Goal: Information Seeking & Learning: Check status

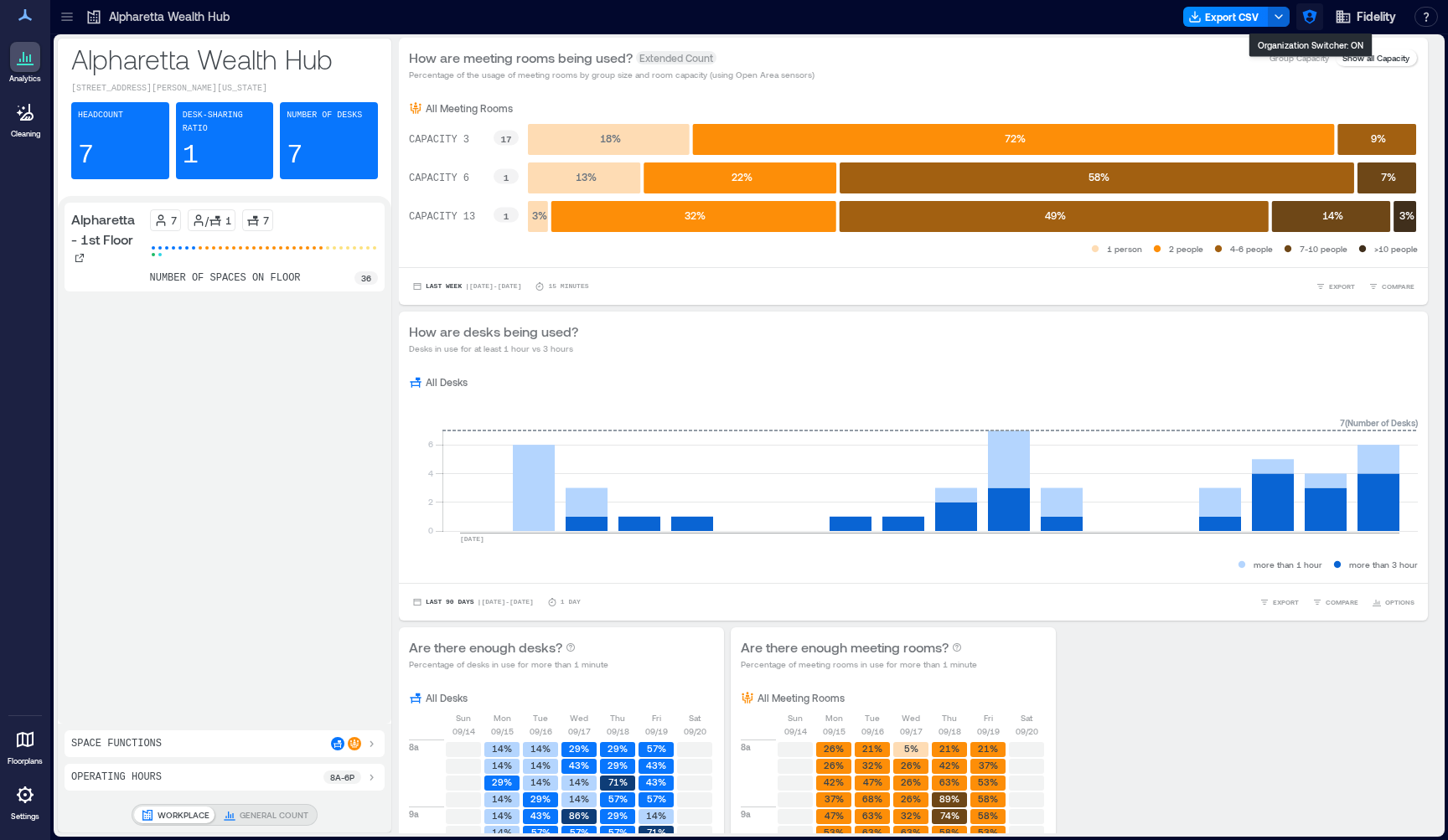
click at [1311, 25] on icon "button" at bounding box center [1309, 17] width 17 height 17
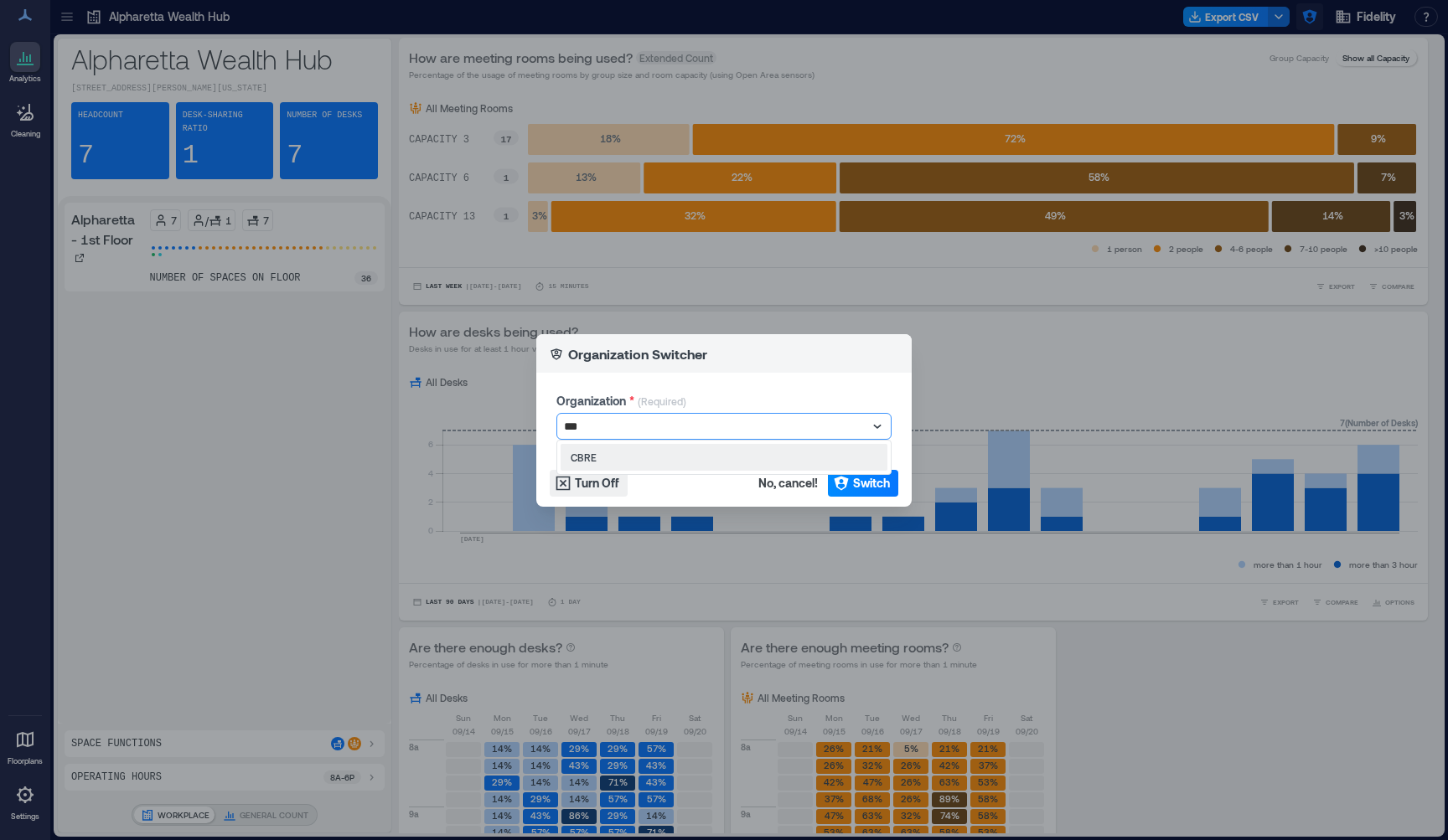
type input "****"
click at [868, 487] on span "Switch" at bounding box center [871, 483] width 36 height 17
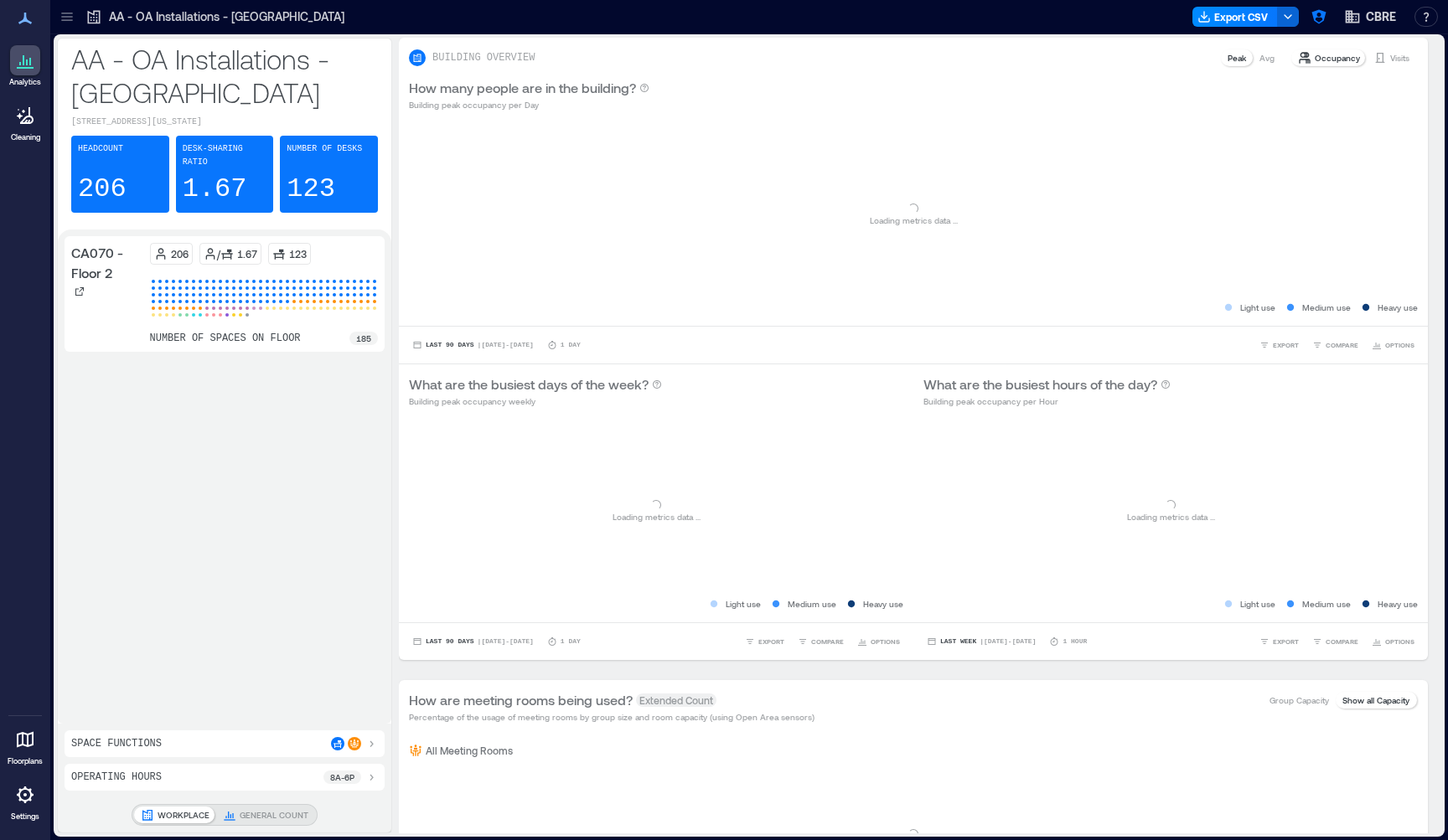
click at [66, 21] on icon at bounding box center [66, 21] width 11 height 2
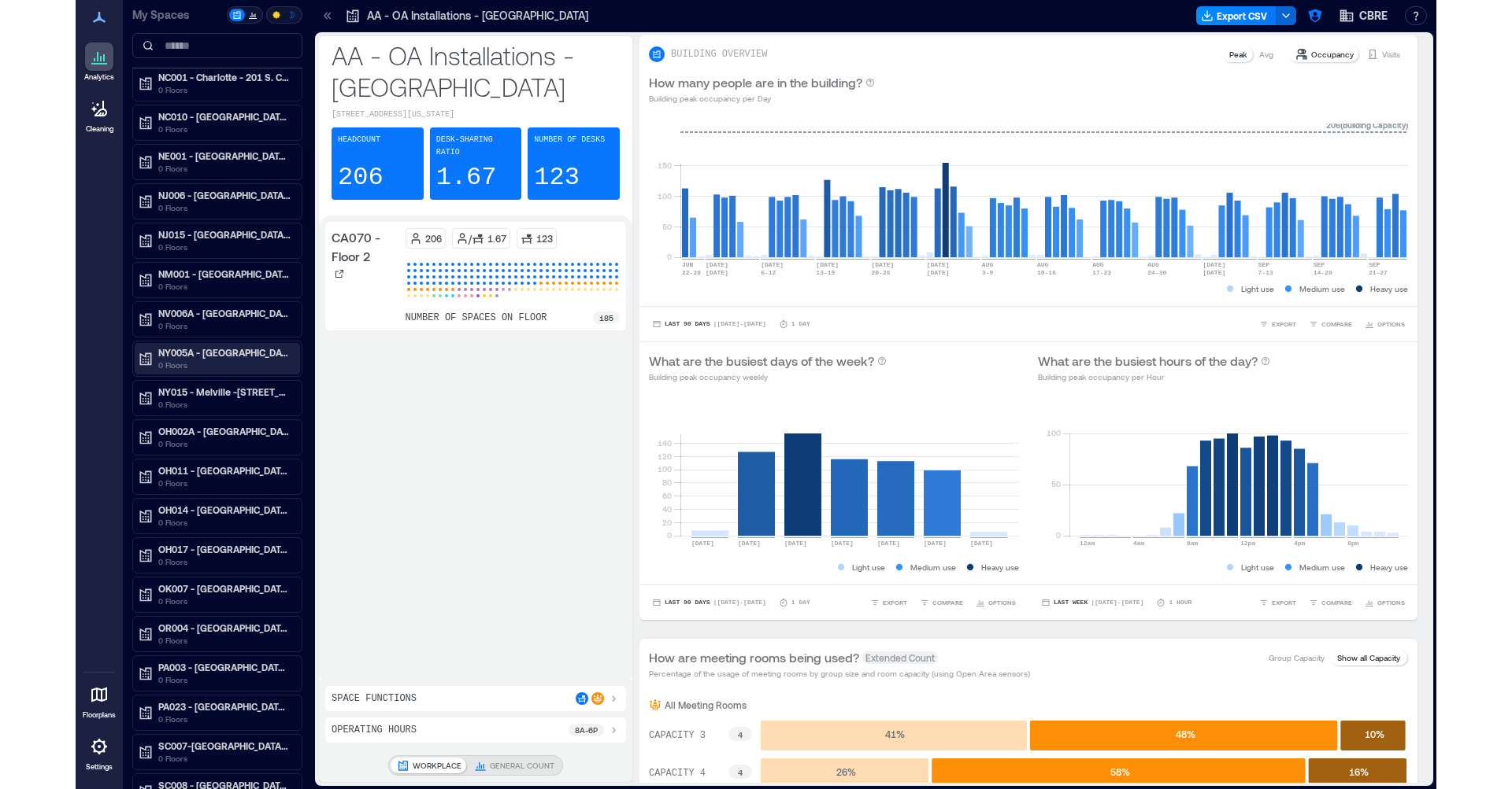
scroll to position [1516, 0]
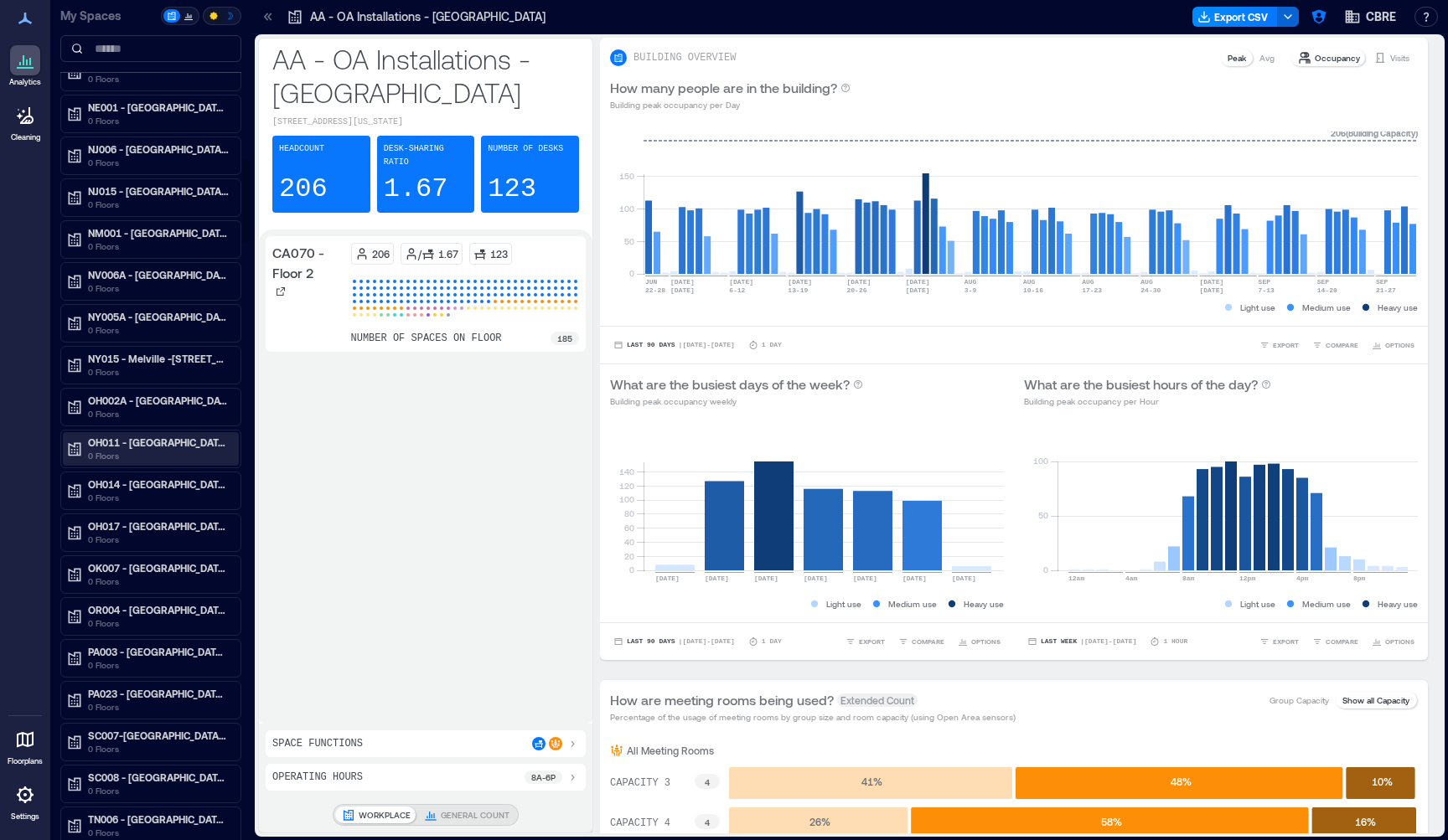
click at [161, 449] on p "0 Floors" at bounding box center [158, 456] width 141 height 14
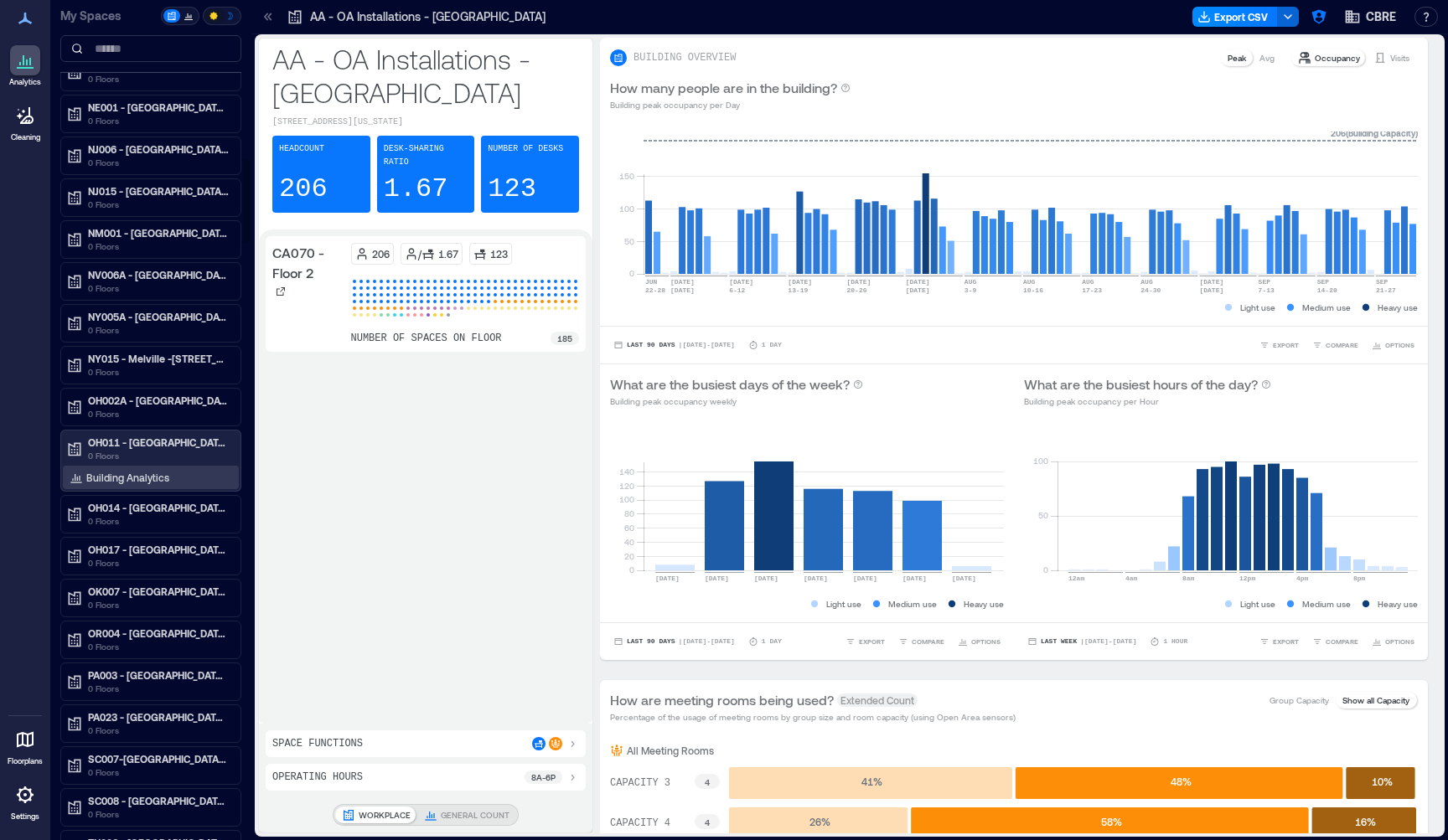
click at [146, 483] on p "Building Analytics" at bounding box center [128, 478] width 83 height 14
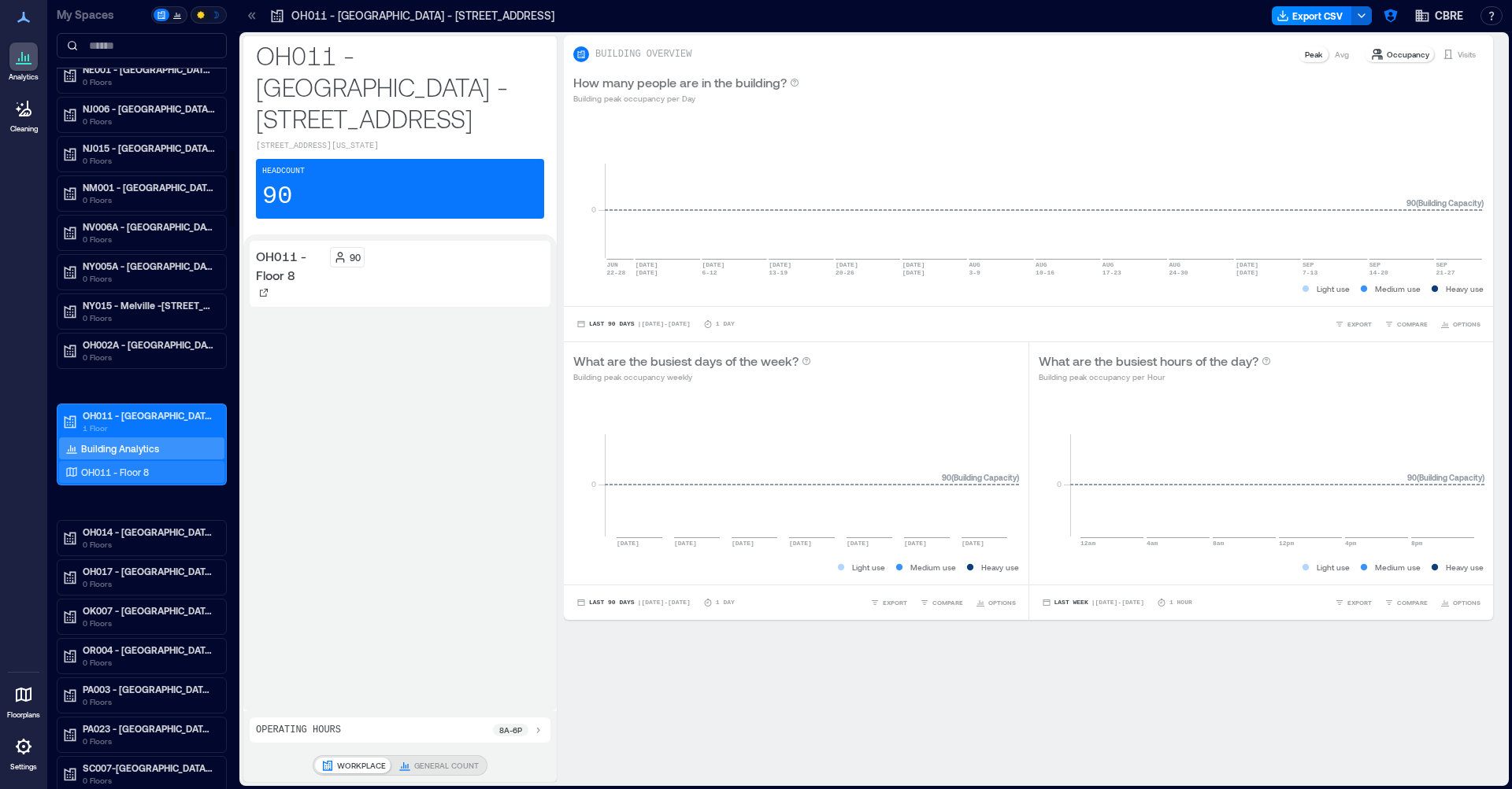
click at [166, 477] on div "OH011 - Floor 8" at bounding box center [138, 472] width 153 height 16
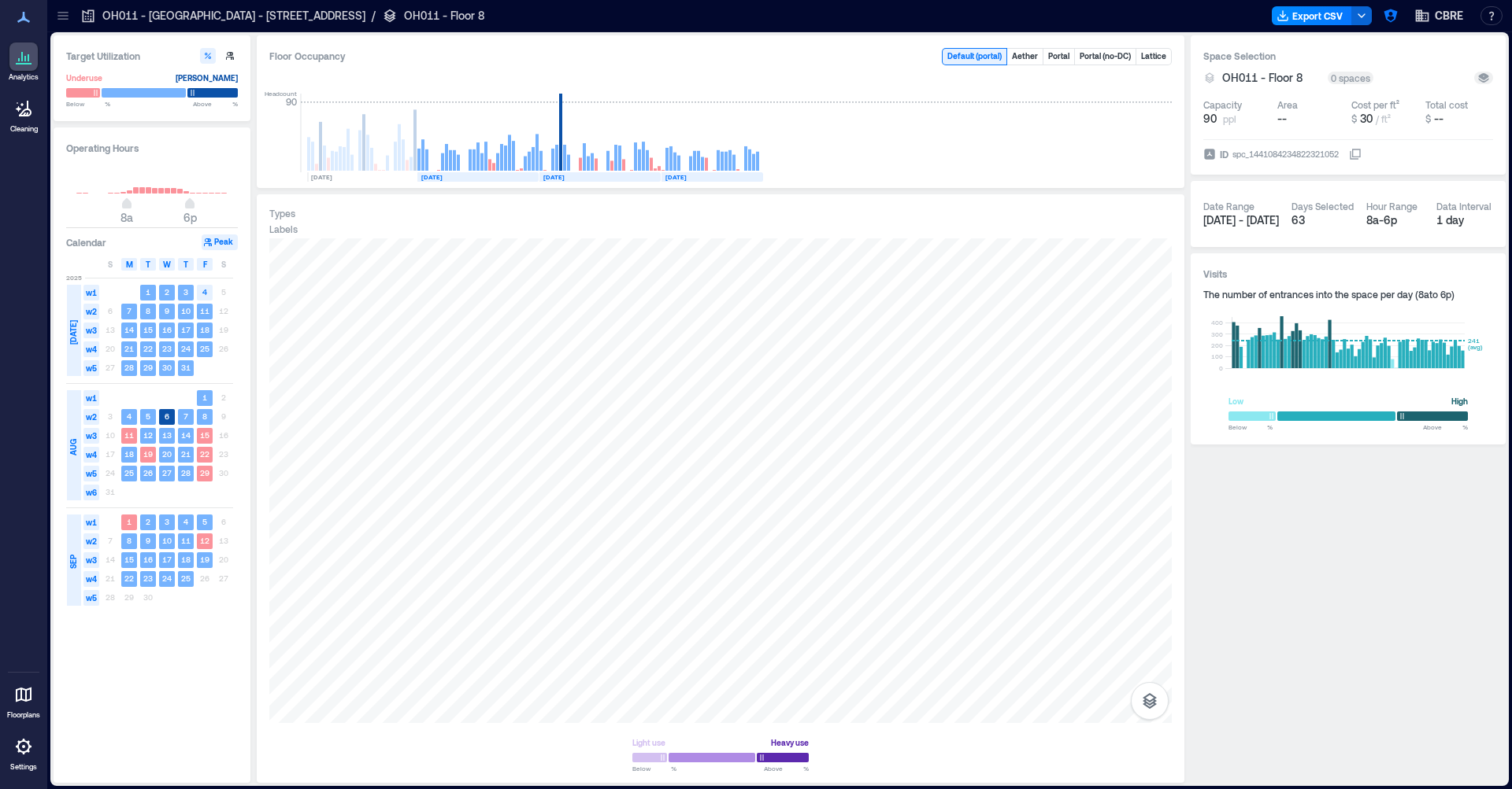
click at [64, 18] on icon at bounding box center [63, 16] width 16 height 16
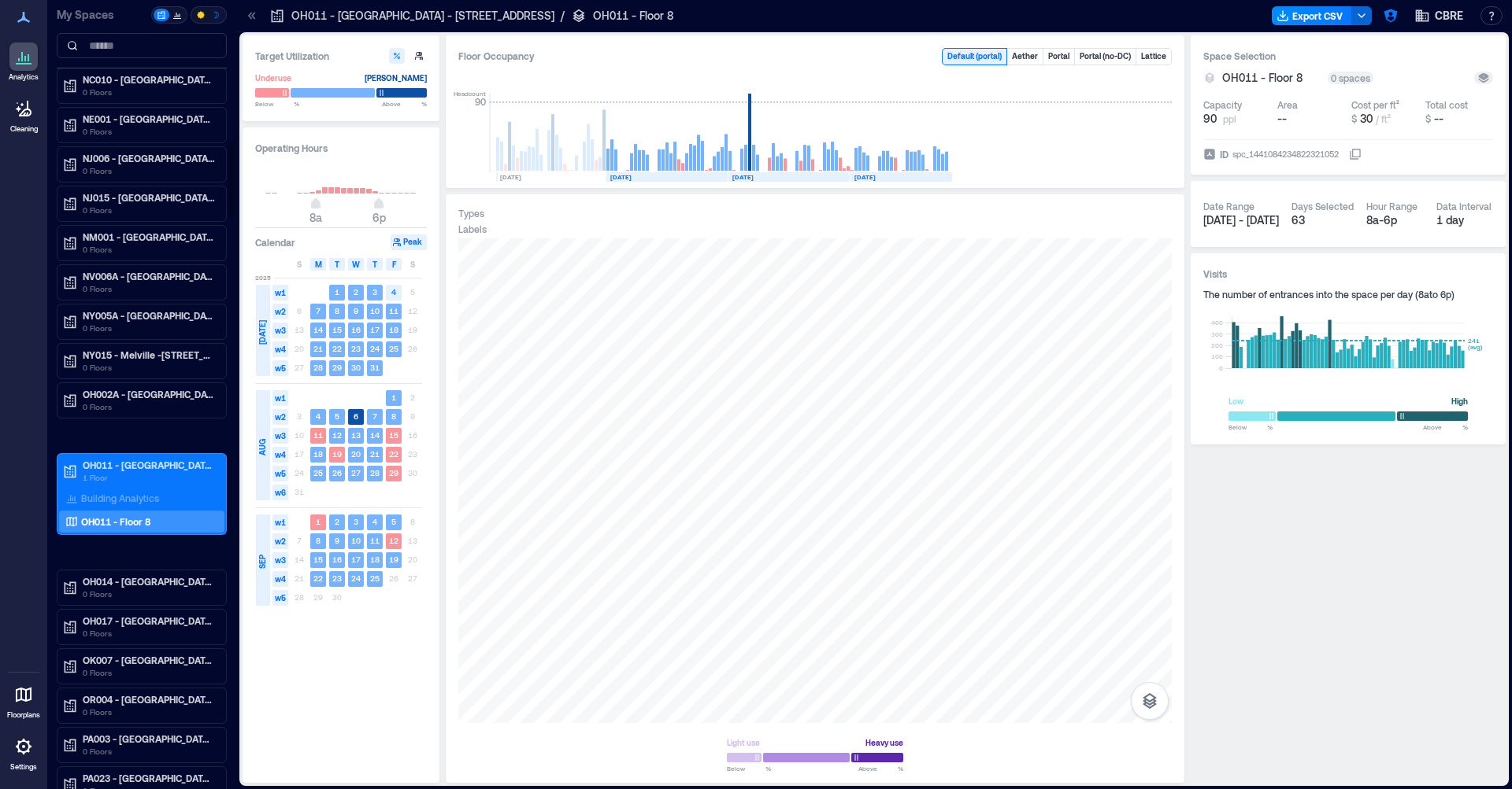
scroll to position [1445, 0]
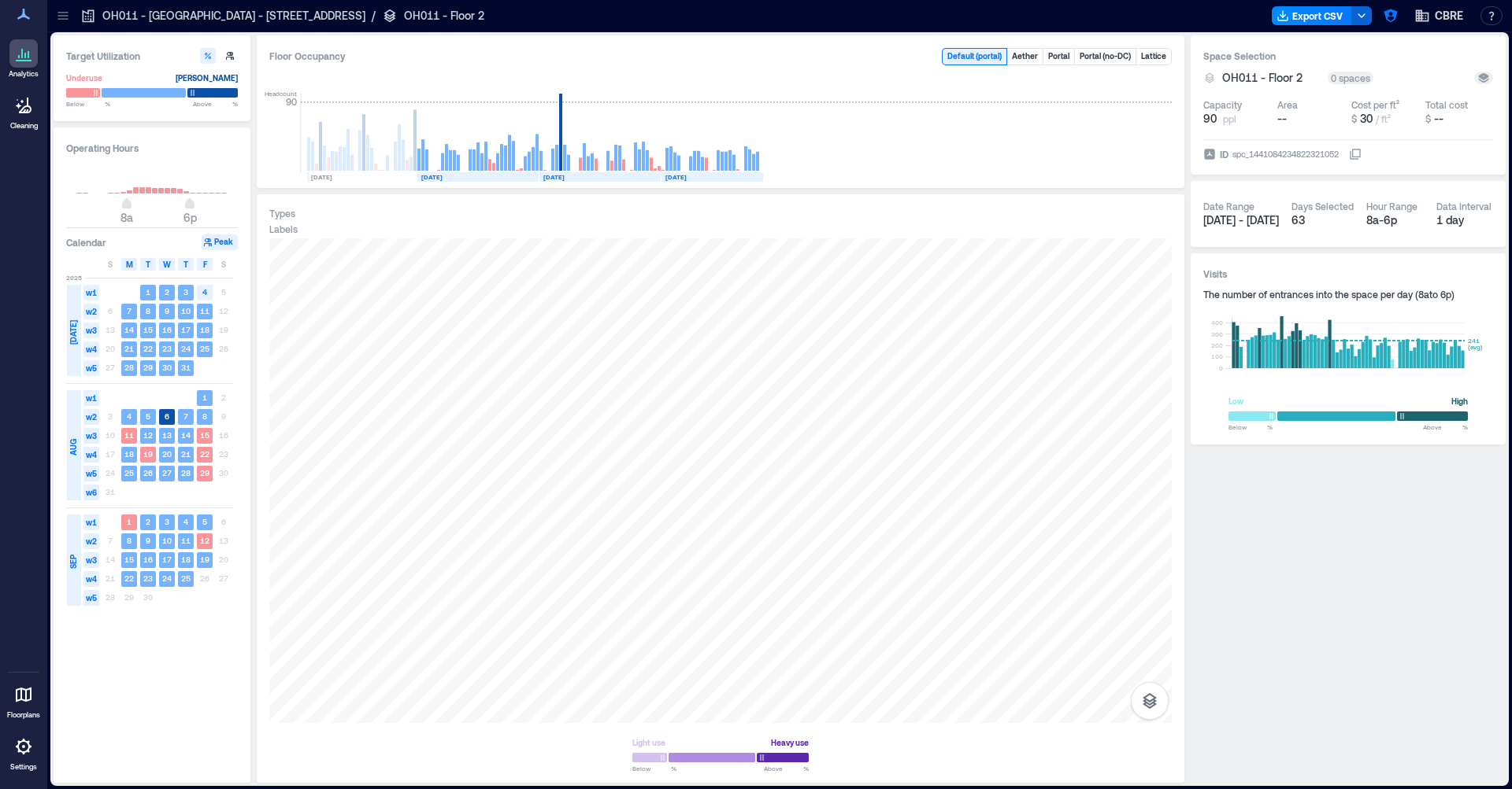
click at [68, 18] on icon at bounding box center [63, 16] width 16 height 16
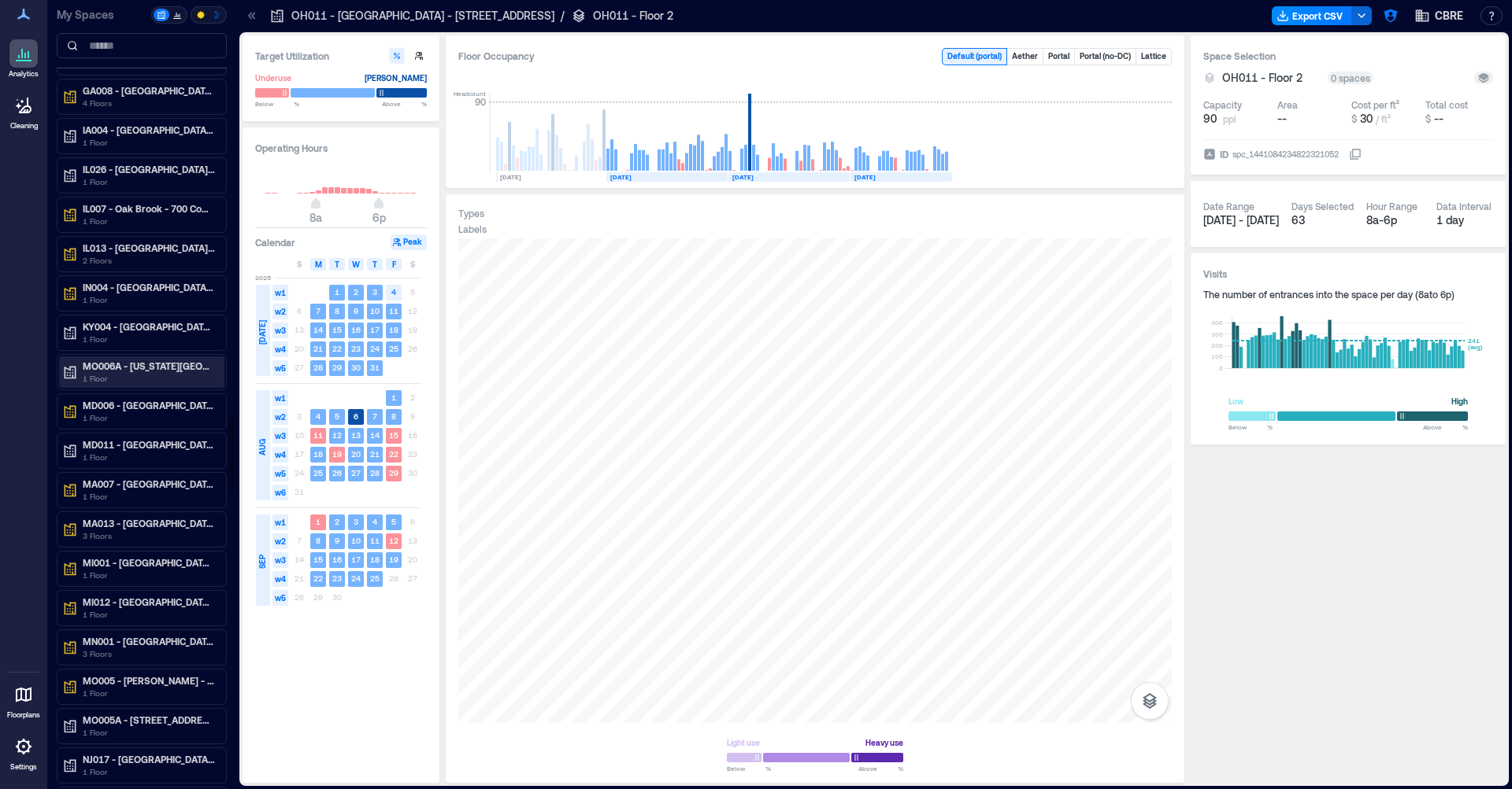
scroll to position [4287, 0]
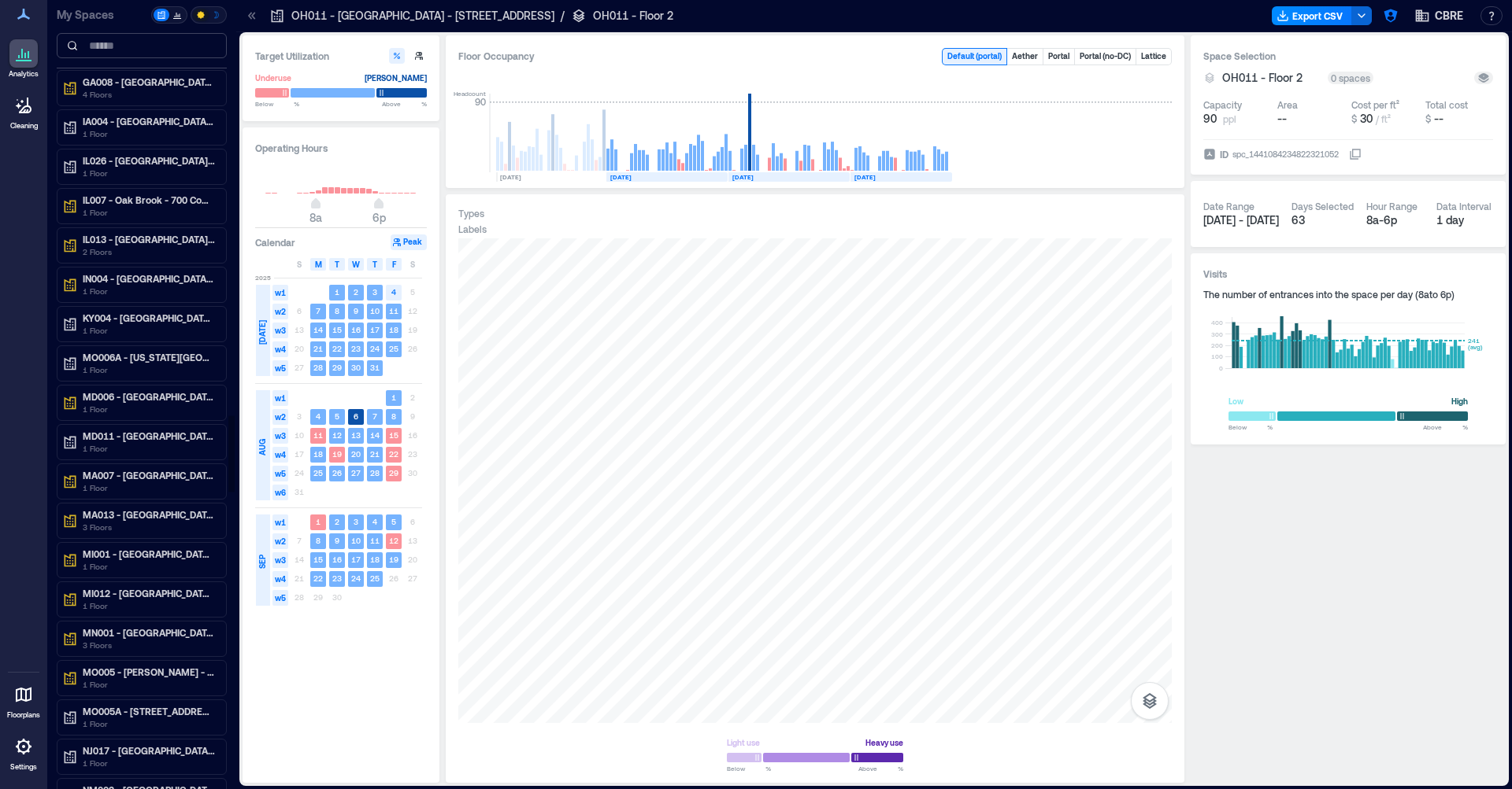
click at [134, 54] on input at bounding box center [142, 45] width 170 height 25
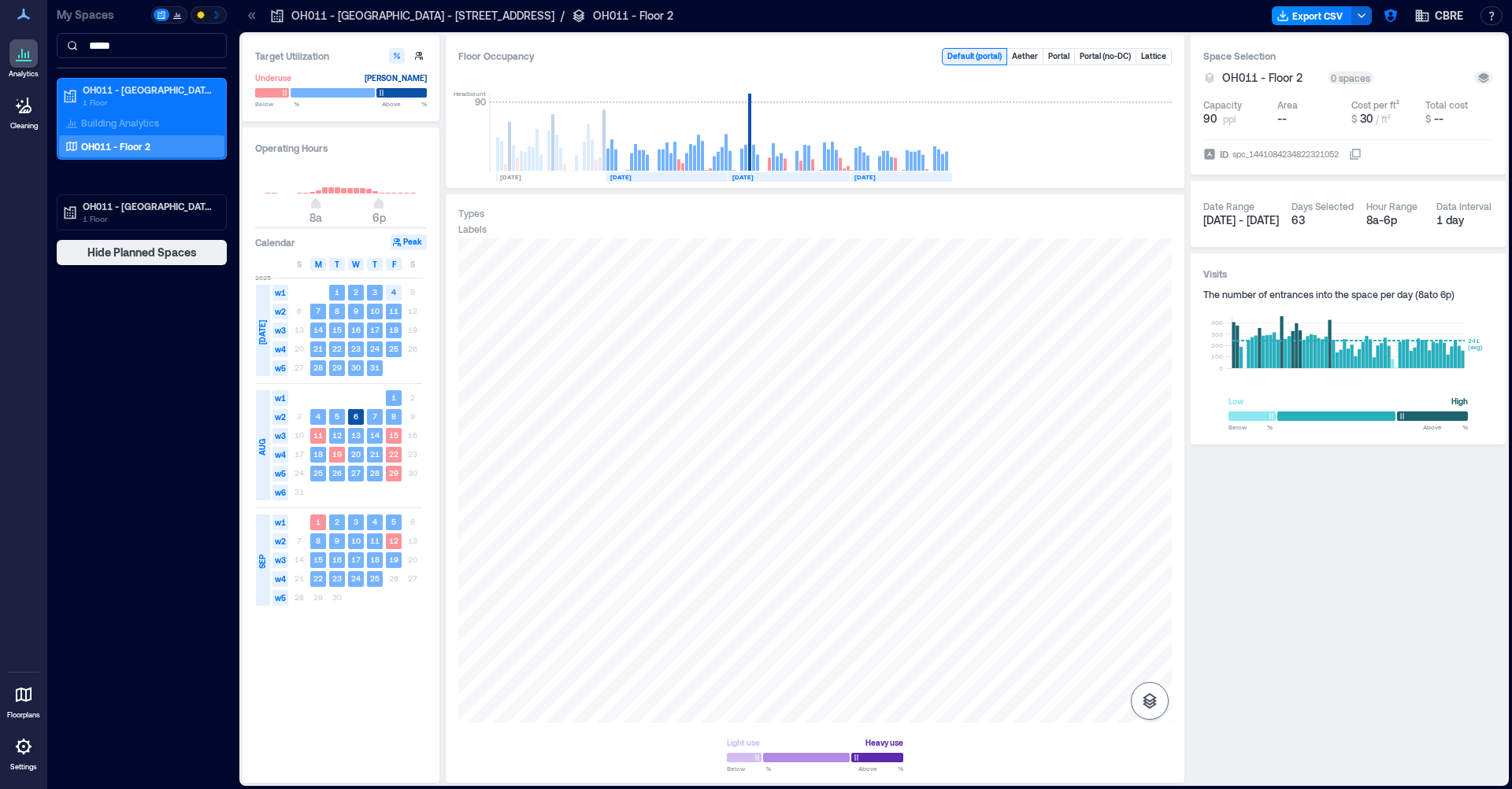
click at [1147, 687] on button "button" at bounding box center [1149, 701] width 38 height 38
click at [1149, 623] on icon "button" at bounding box center [1149, 617] width 16 height 14
click at [112, 206] on p "OH011 - [GEOGRAPHIC_DATA] - [STREET_ADDRESS]" at bounding box center [148, 206] width 132 height 13
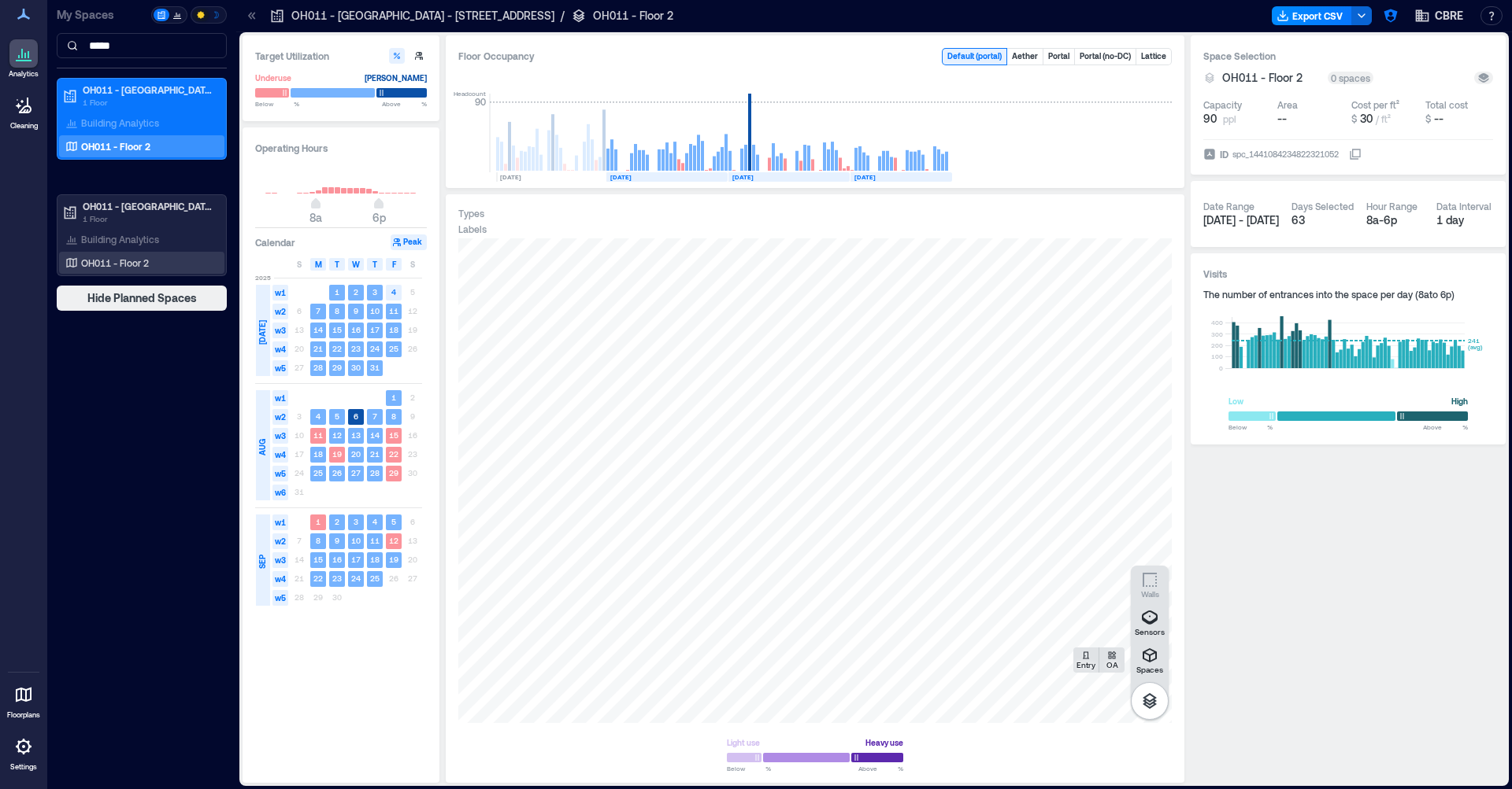
click at [155, 267] on div "OH011 - Floor 2" at bounding box center [138, 263] width 153 height 16
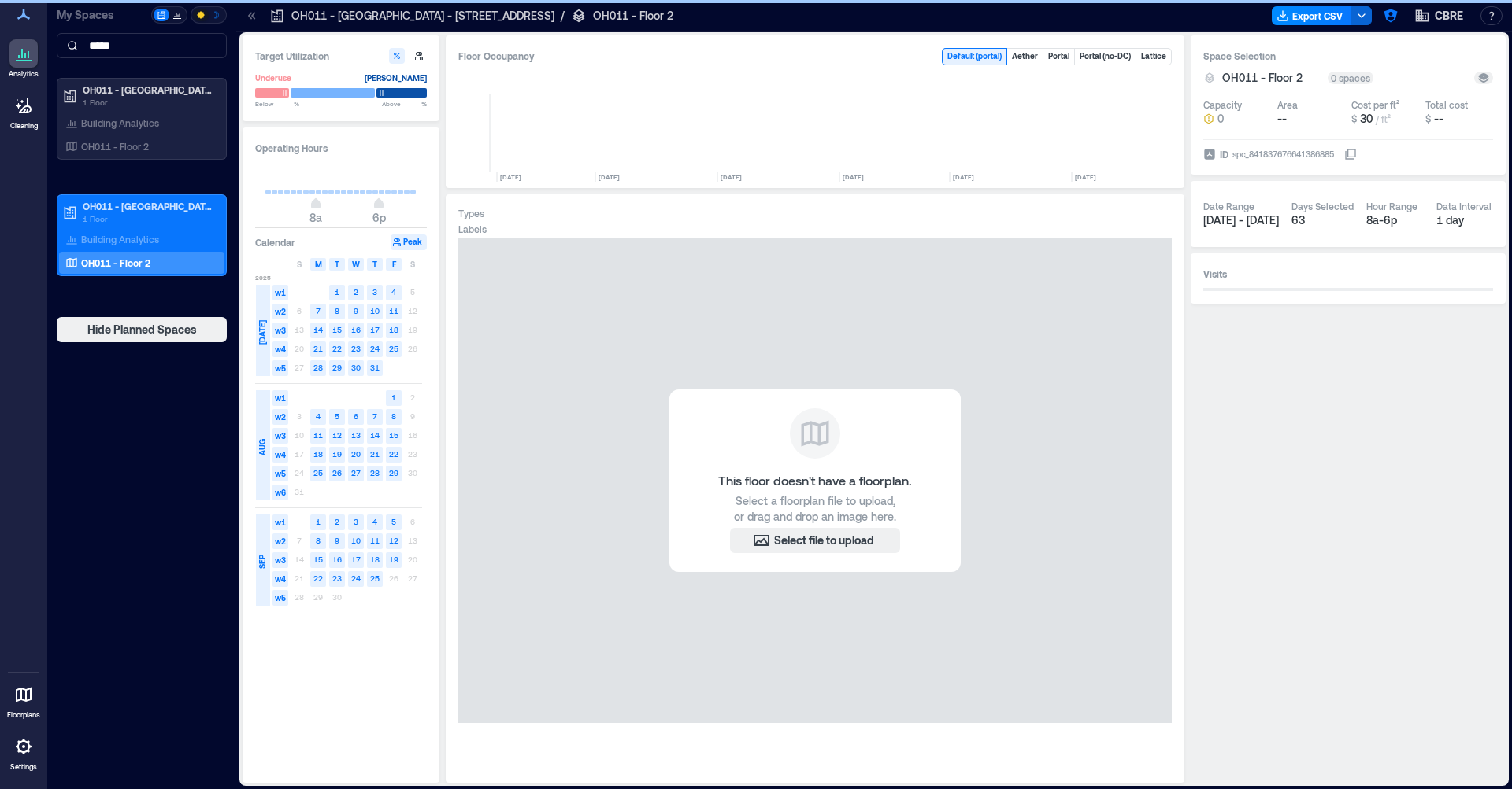
scroll to position [0, 6355]
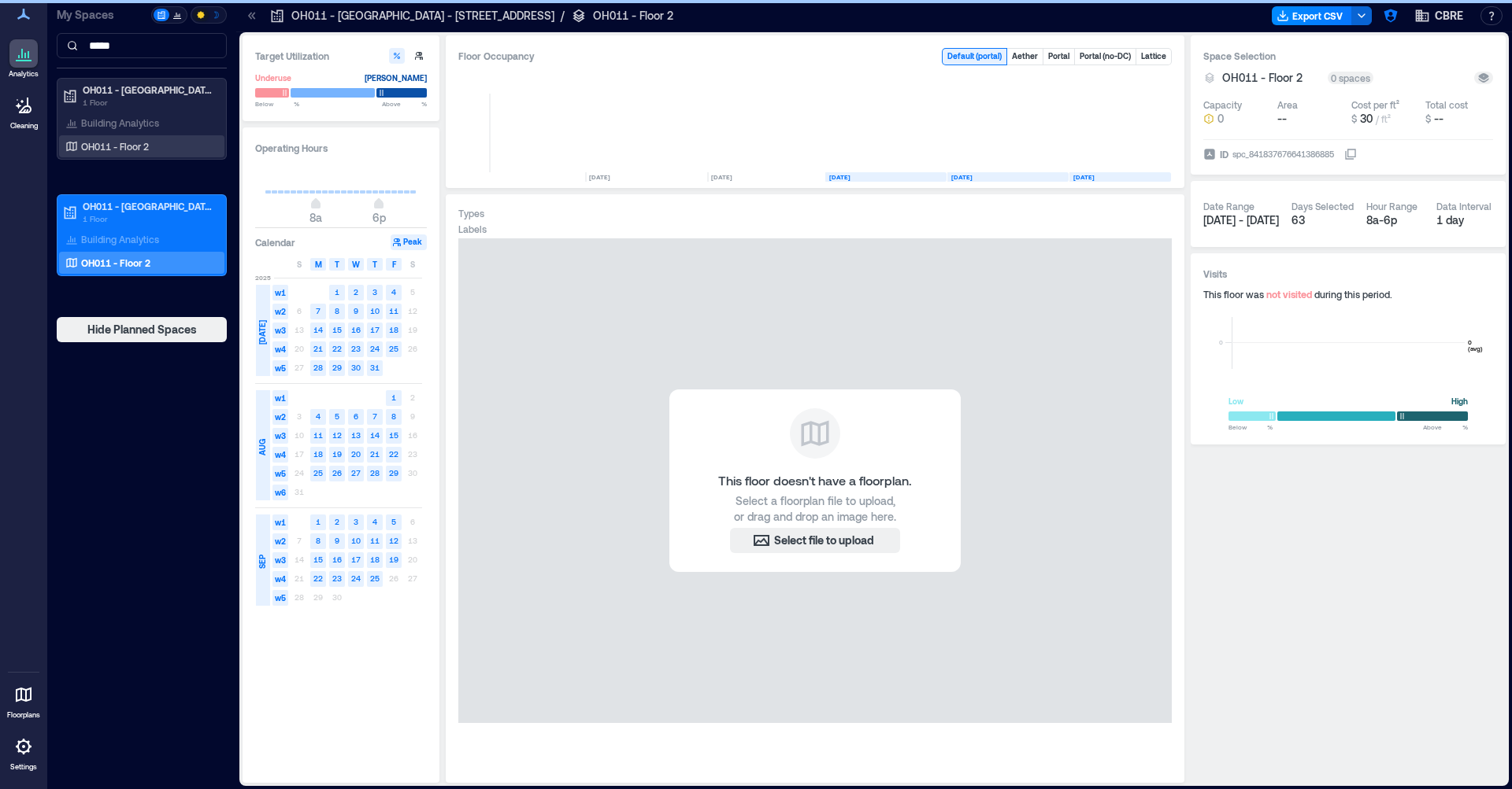
click at [134, 150] on p "OH011 - Floor 2" at bounding box center [115, 146] width 68 height 13
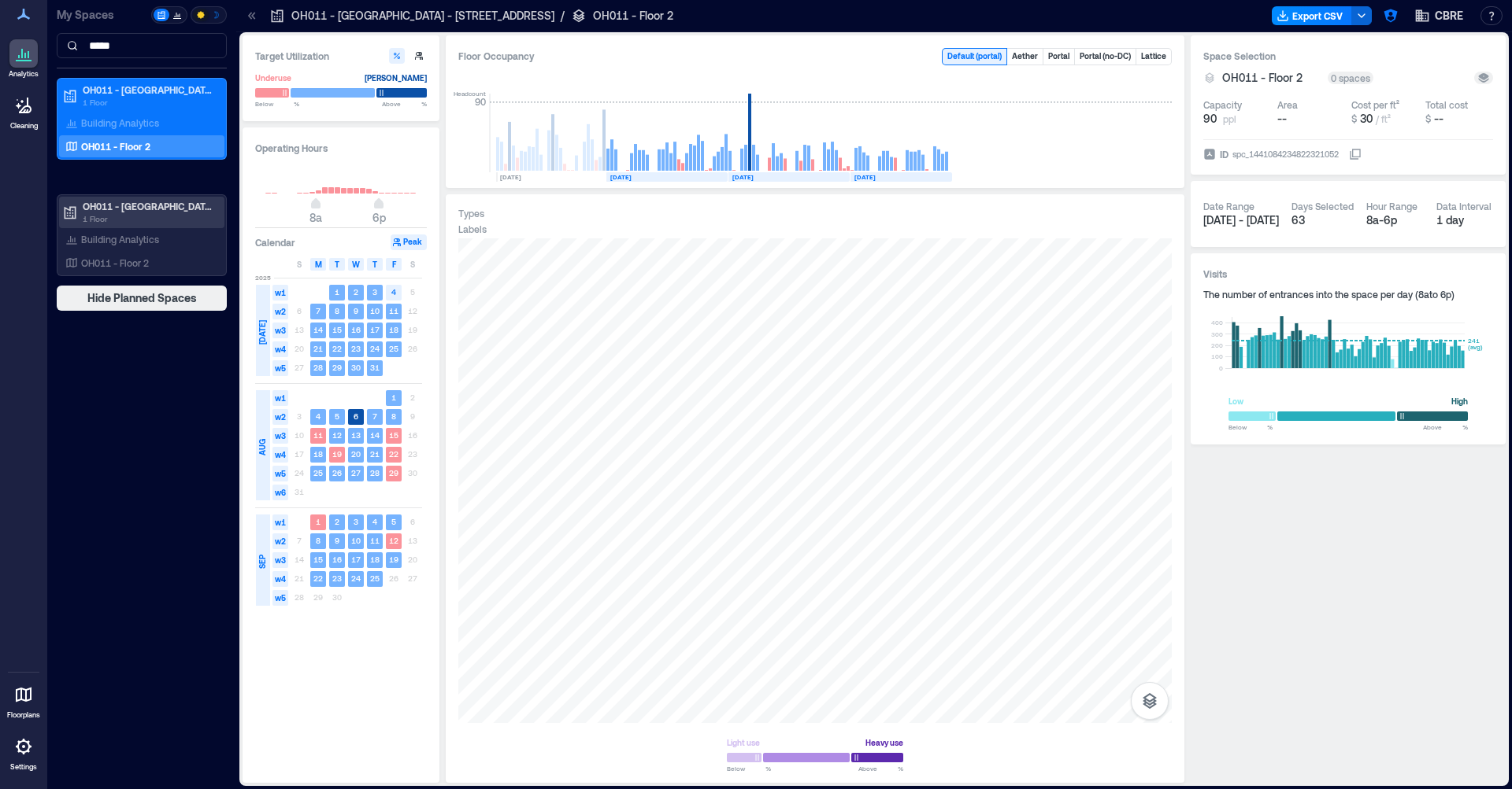
click at [145, 216] on p "1 Floor" at bounding box center [148, 219] width 132 height 13
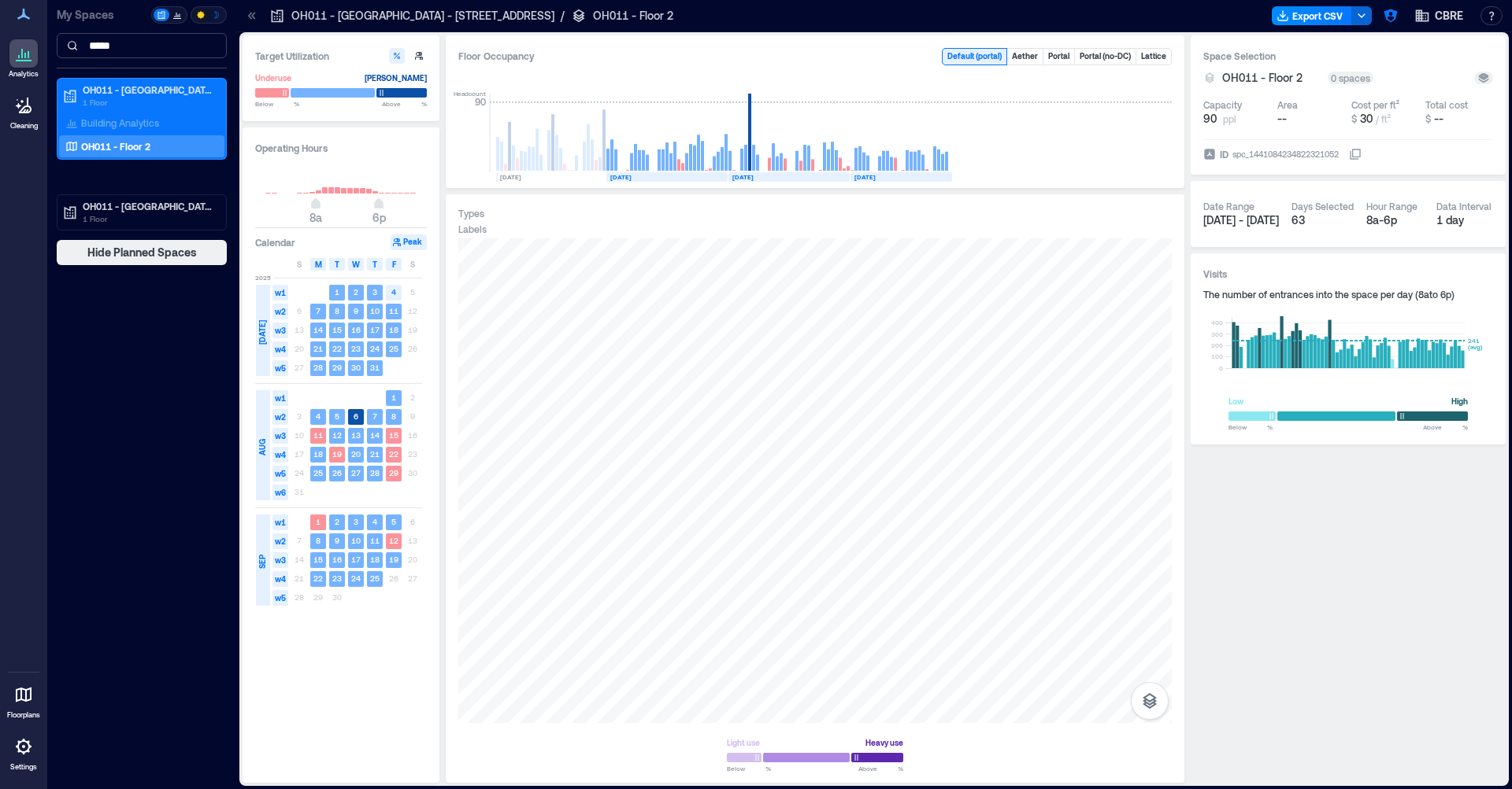
drag, startPoint x: 144, startPoint y: 50, endPoint x: 153, endPoint y: 49, distance: 9.1
click at [145, 50] on input "*****" at bounding box center [142, 45] width 170 height 25
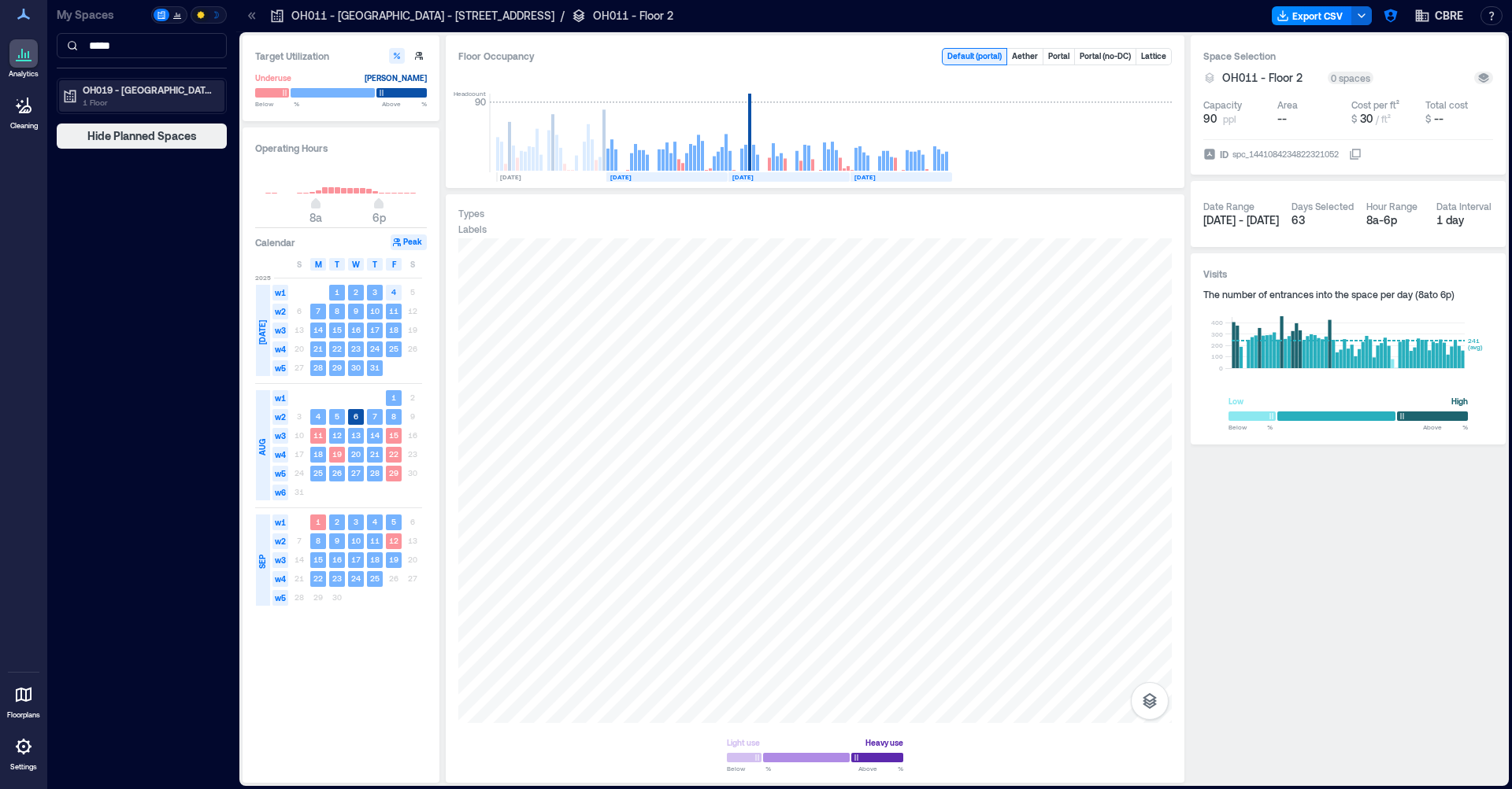
type input "*****"
click at [112, 93] on p "OH019 - [GEOGRAPHIC_DATA] - [STREET_ADDRESS]" at bounding box center [148, 90] width 132 height 13
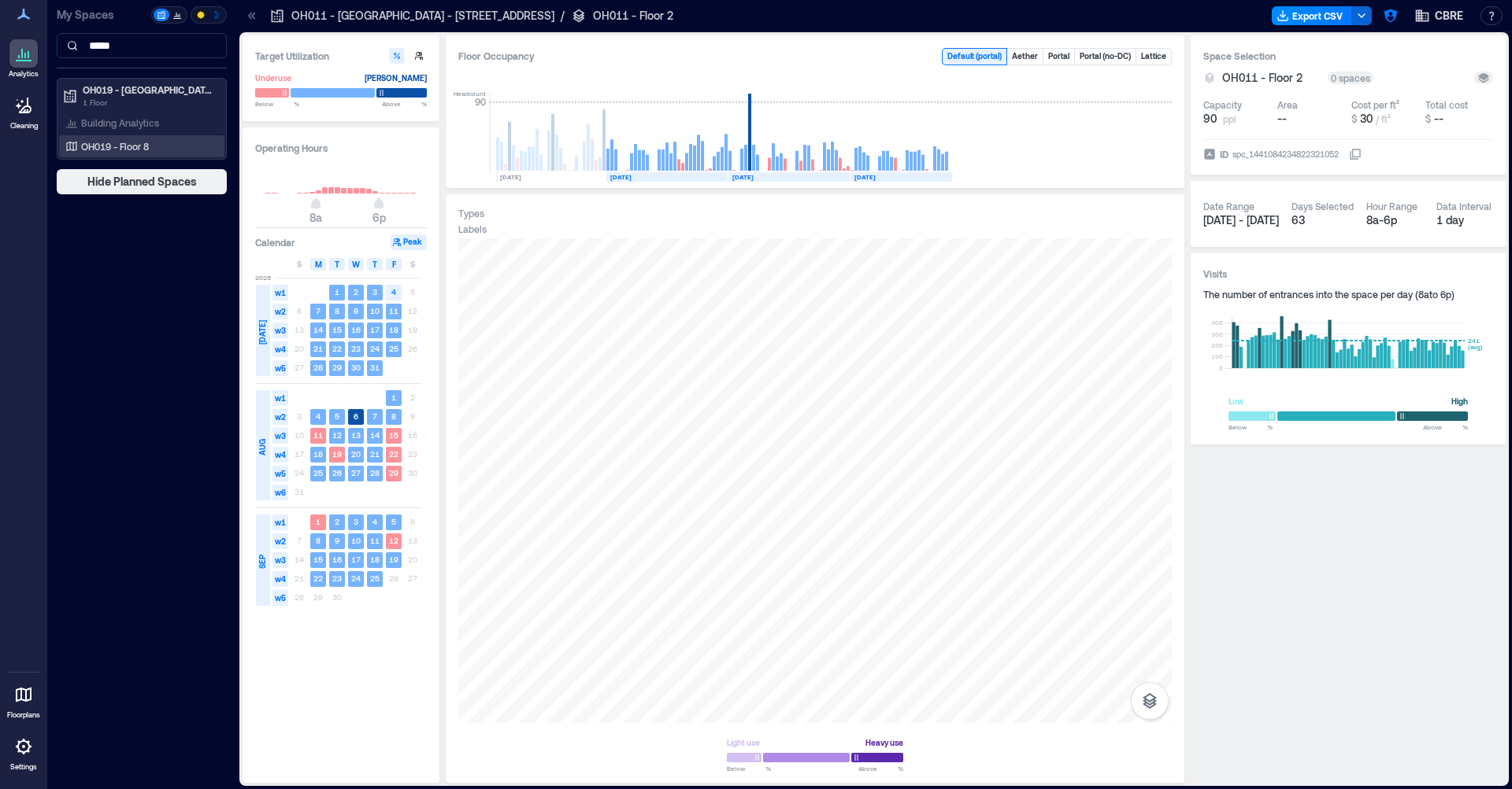
click at [121, 147] on p "OH019 - Floor 8" at bounding box center [115, 146] width 68 height 13
